Goal: Transaction & Acquisition: Book appointment/travel/reservation

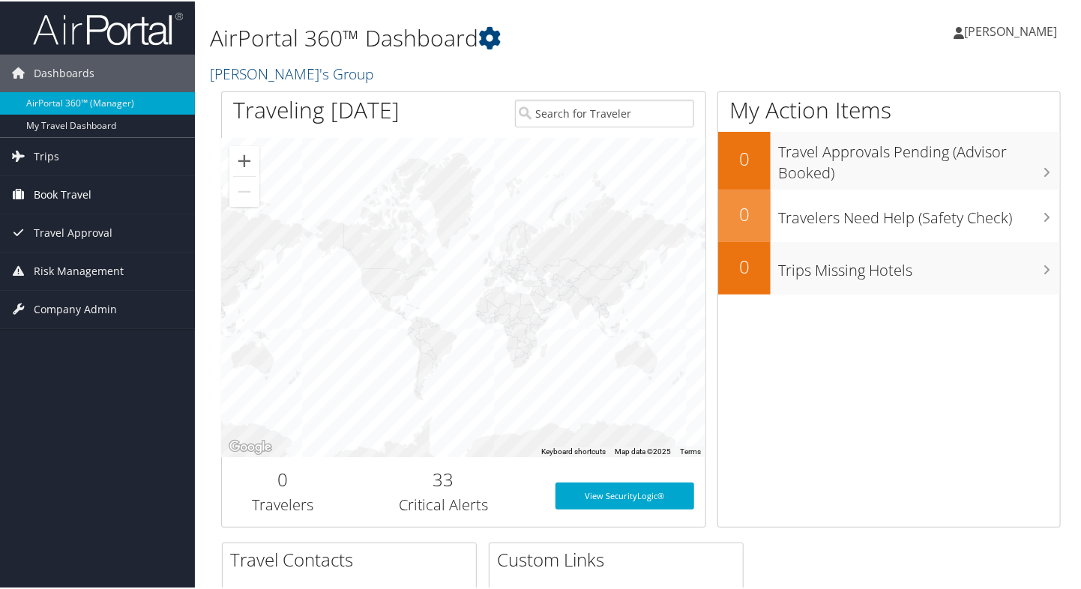
click at [78, 189] on span "Book Travel" at bounding box center [63, 193] width 58 height 37
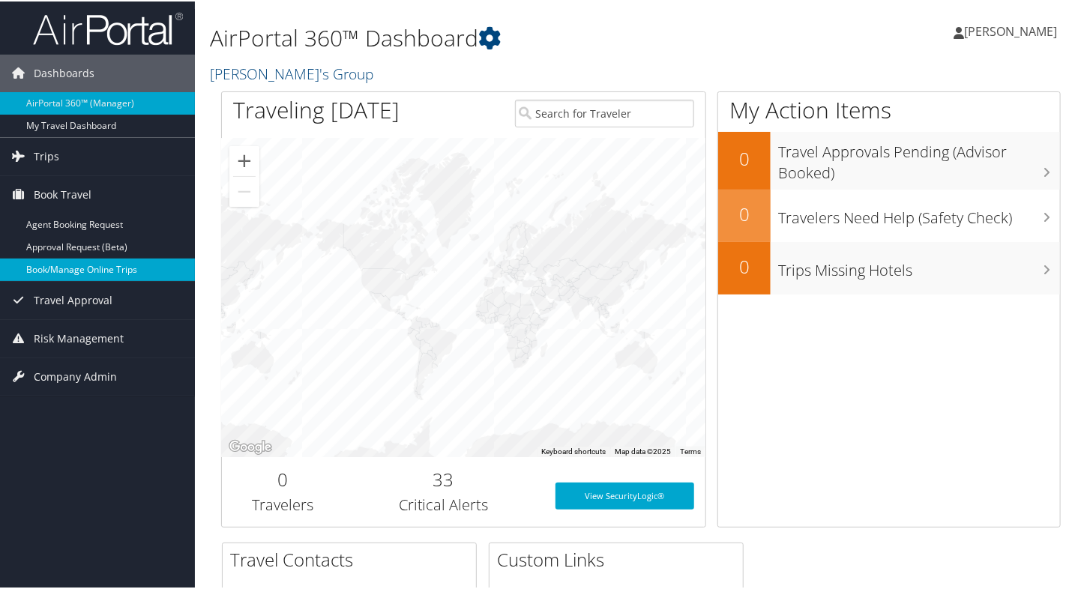
click at [66, 266] on link "Book/Manage Online Trips" at bounding box center [97, 268] width 195 height 22
